Goal: Find specific page/section: Find specific page/section

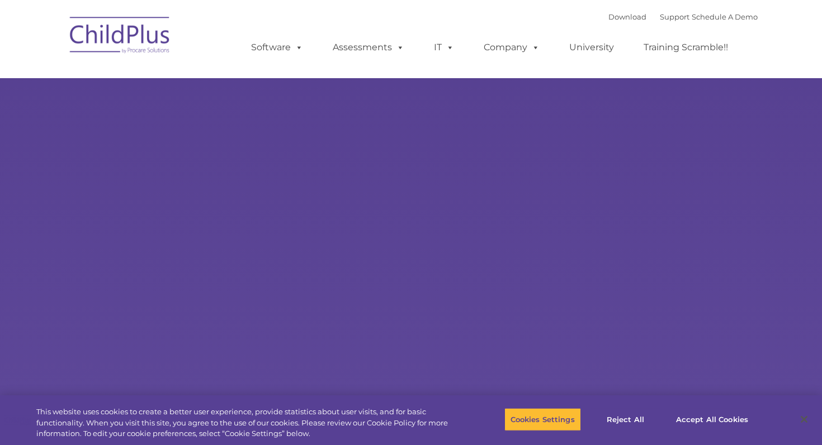
select select "MEDIUM"
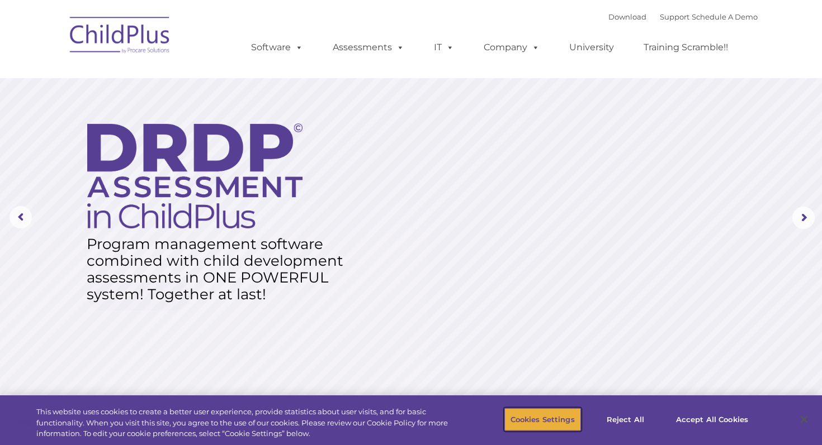
click at [545, 428] on button "Cookies Settings" at bounding box center [542, 419] width 77 height 23
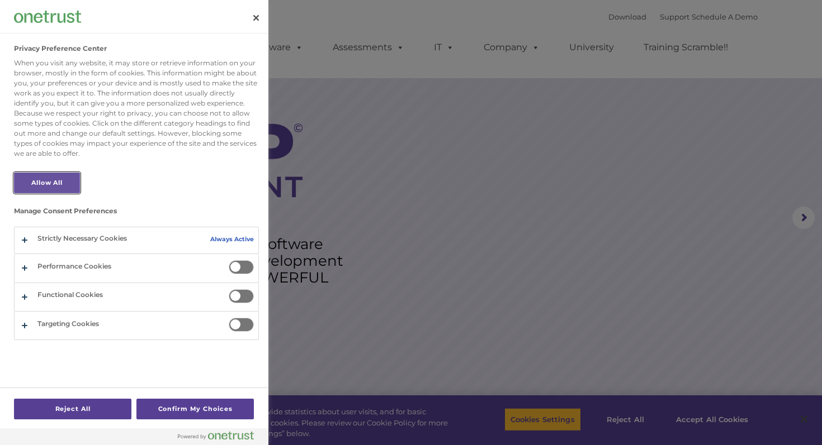
click at [56, 182] on button "Allow All" at bounding box center [47, 183] width 66 height 21
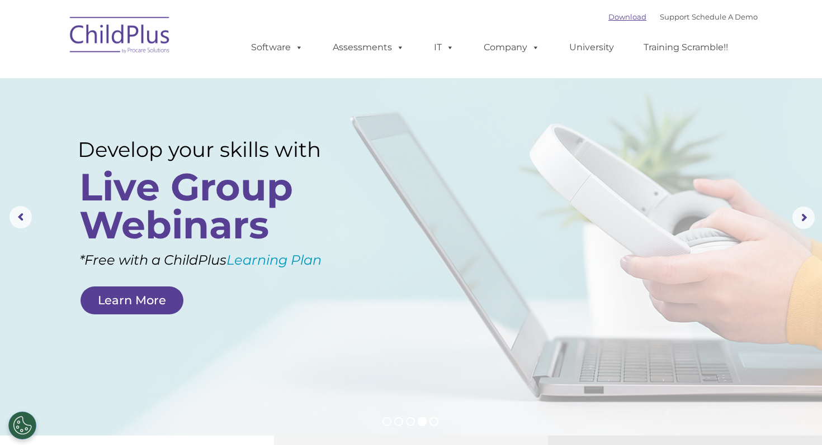
click at [608, 17] on link "Download" at bounding box center [627, 16] width 38 height 9
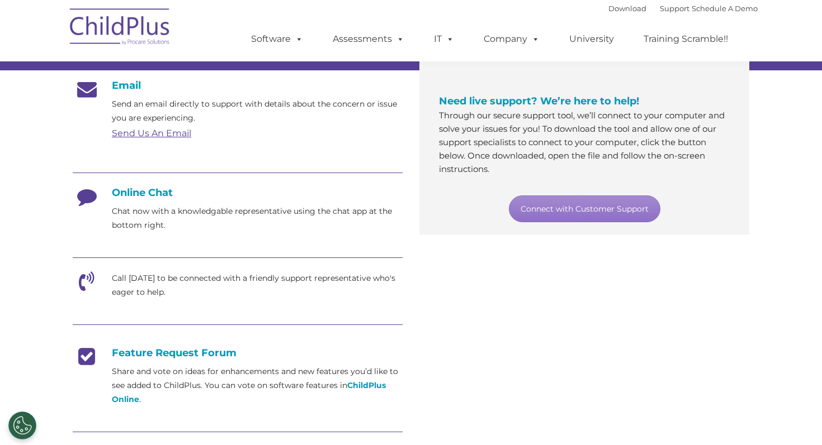
scroll to position [122, 0]
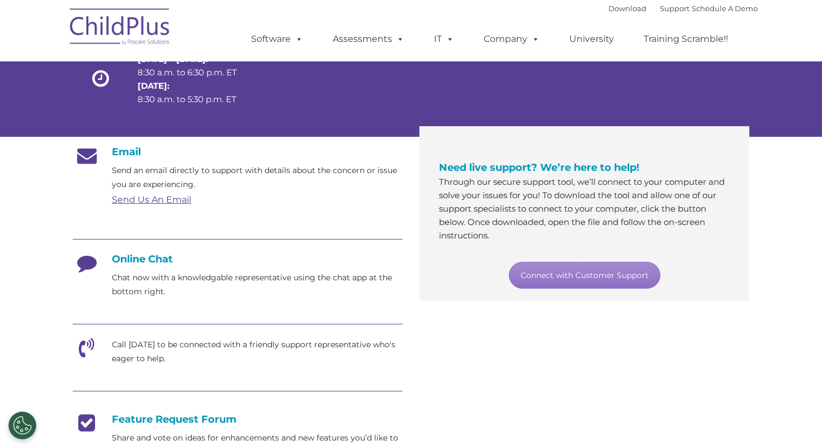
click at [163, 258] on h4 "Online Chat" at bounding box center [238, 259] width 330 height 12
click at [88, 264] on icon at bounding box center [87, 267] width 28 height 28
click at [616, 273] on link "Connect with Customer Support" at bounding box center [584, 275] width 151 height 27
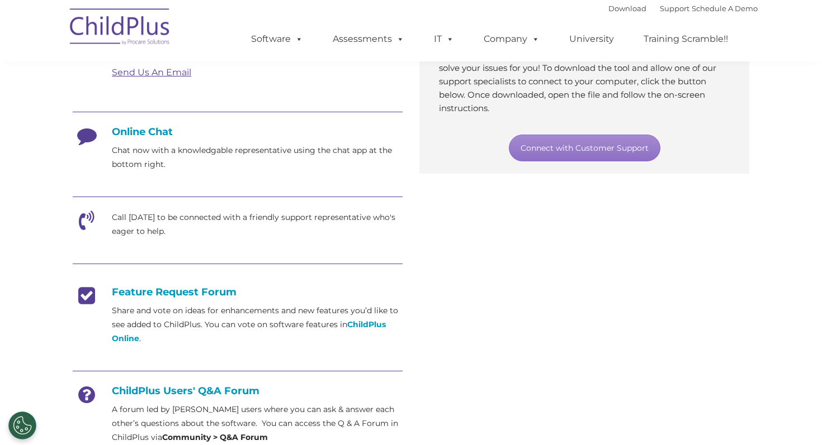
scroll to position [248, 0]
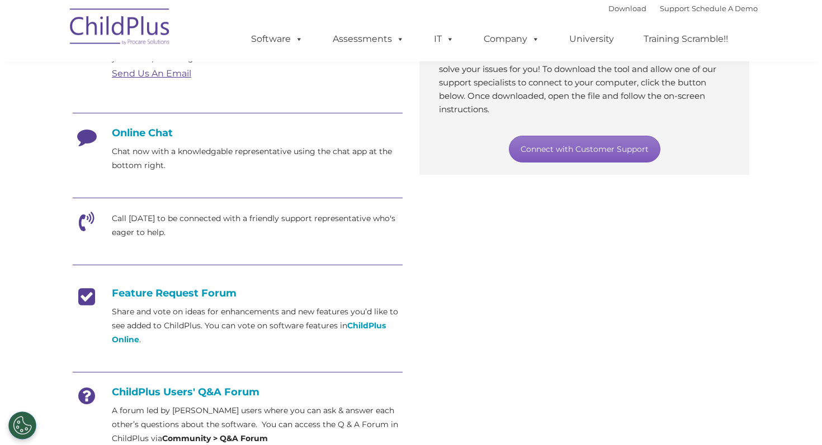
click at [586, 147] on link "Connect with Customer Support" at bounding box center [584, 149] width 151 height 27
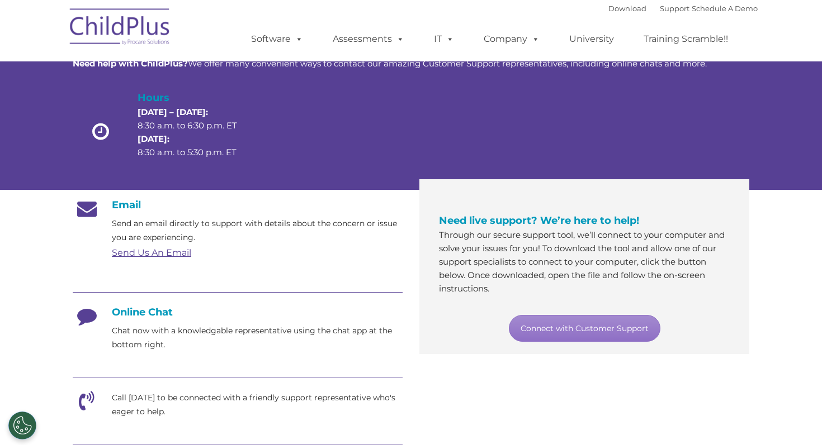
scroll to position [0, 0]
